Goal: Transaction & Acquisition: Purchase product/service

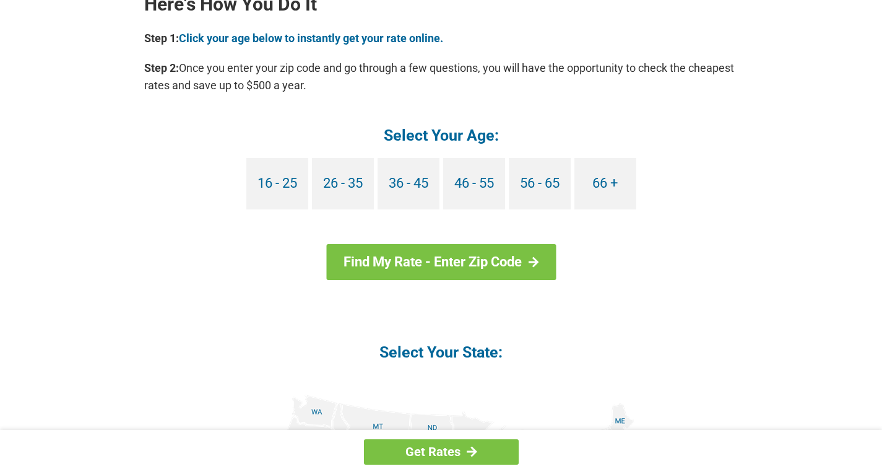
scroll to position [1162, 0]
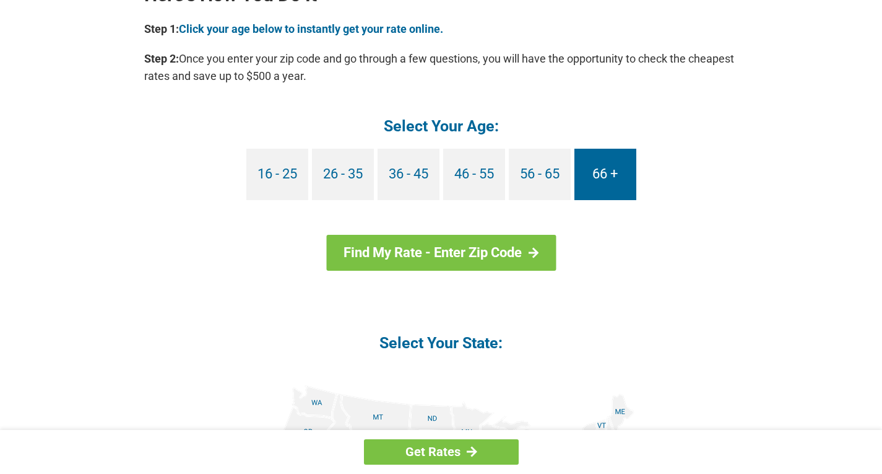
click at [605, 186] on link "66 +" at bounding box center [606, 174] width 62 height 51
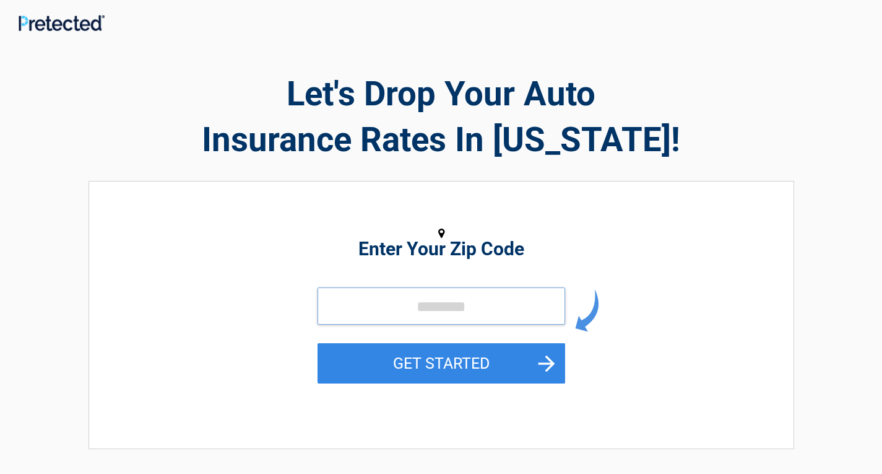
click at [526, 304] on input "tel" at bounding box center [442, 305] width 248 height 37
type input "*****"
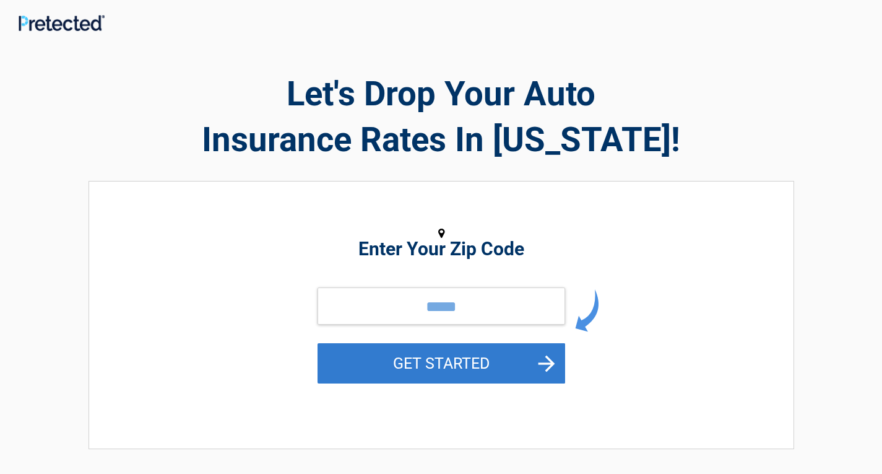
click at [420, 358] on button "GET STARTED" at bounding box center [442, 363] width 248 height 40
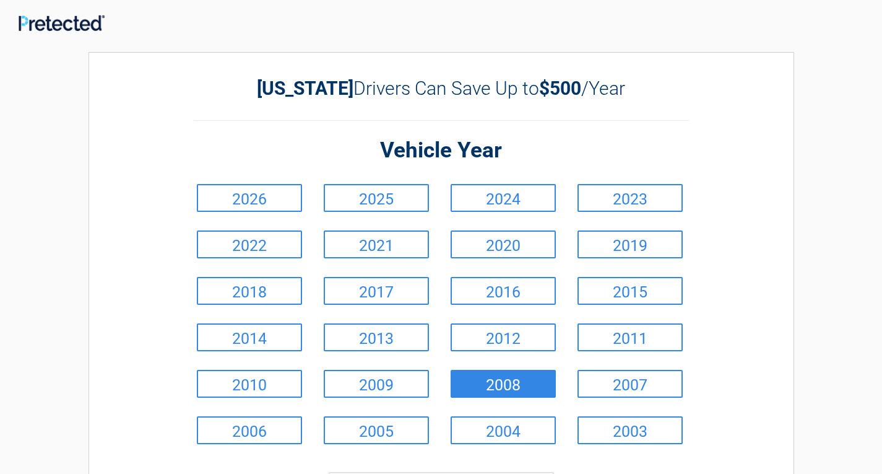
click at [493, 393] on link "2008" at bounding box center [503, 384] width 105 height 28
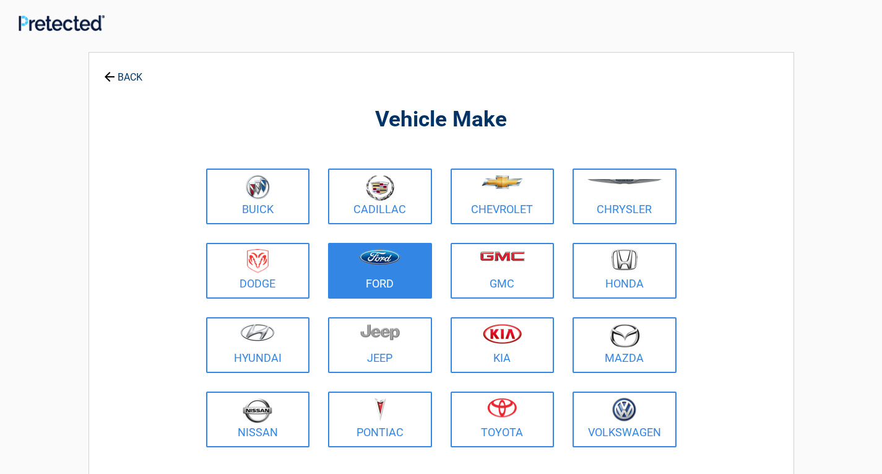
click at [360, 271] on figure at bounding box center [380, 263] width 89 height 28
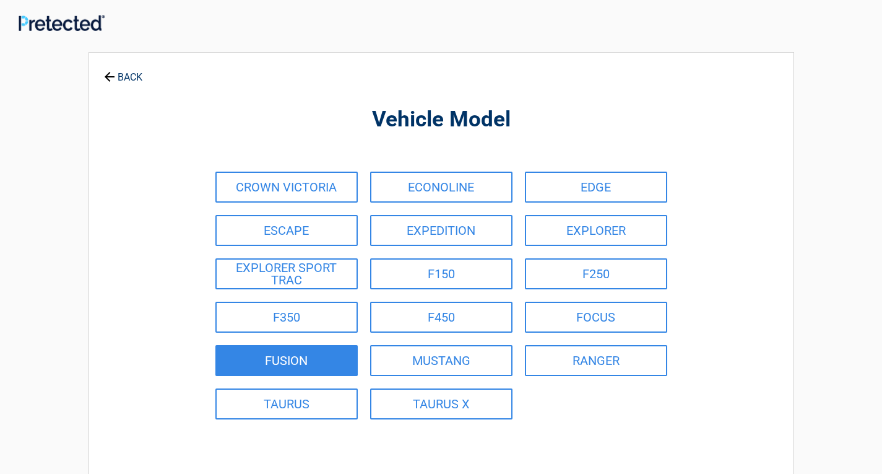
click at [315, 346] on link "FUSION" at bounding box center [286, 360] width 142 height 31
